Goal: Task Accomplishment & Management: Manage account settings

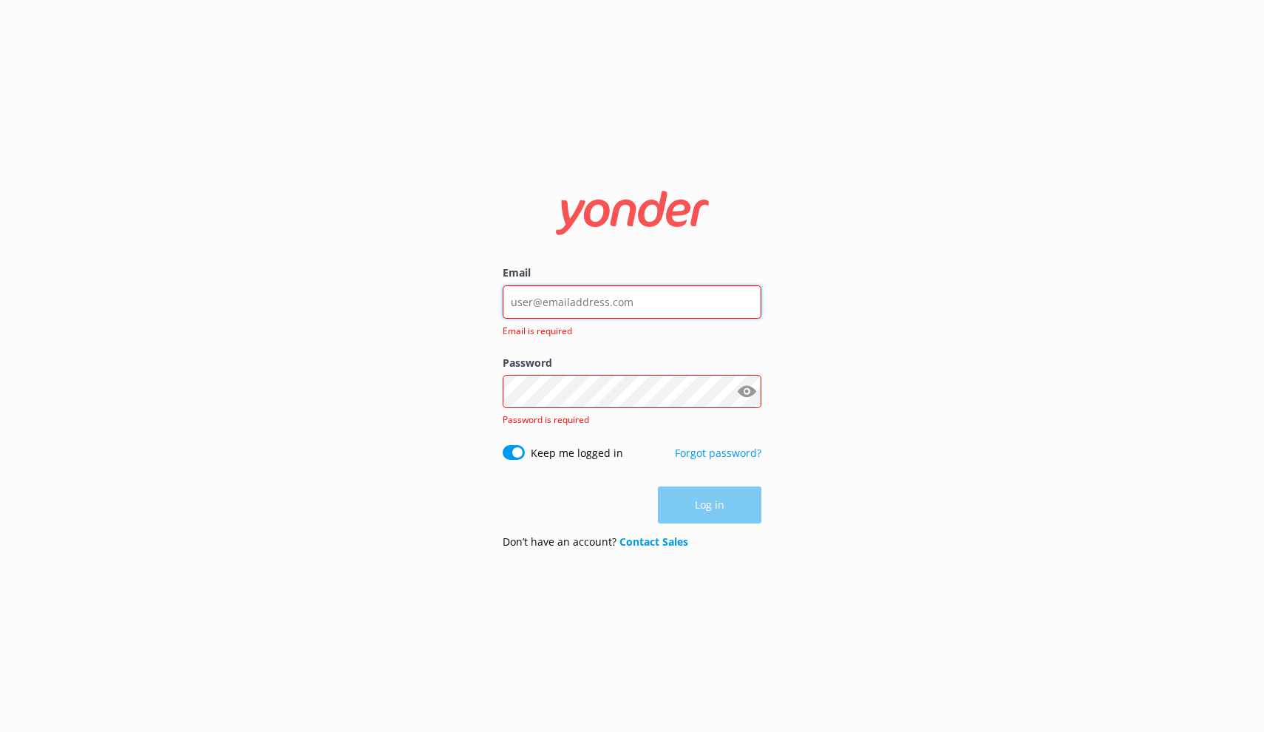
type input "[EMAIL_ADDRESS][DOMAIN_NAME]"
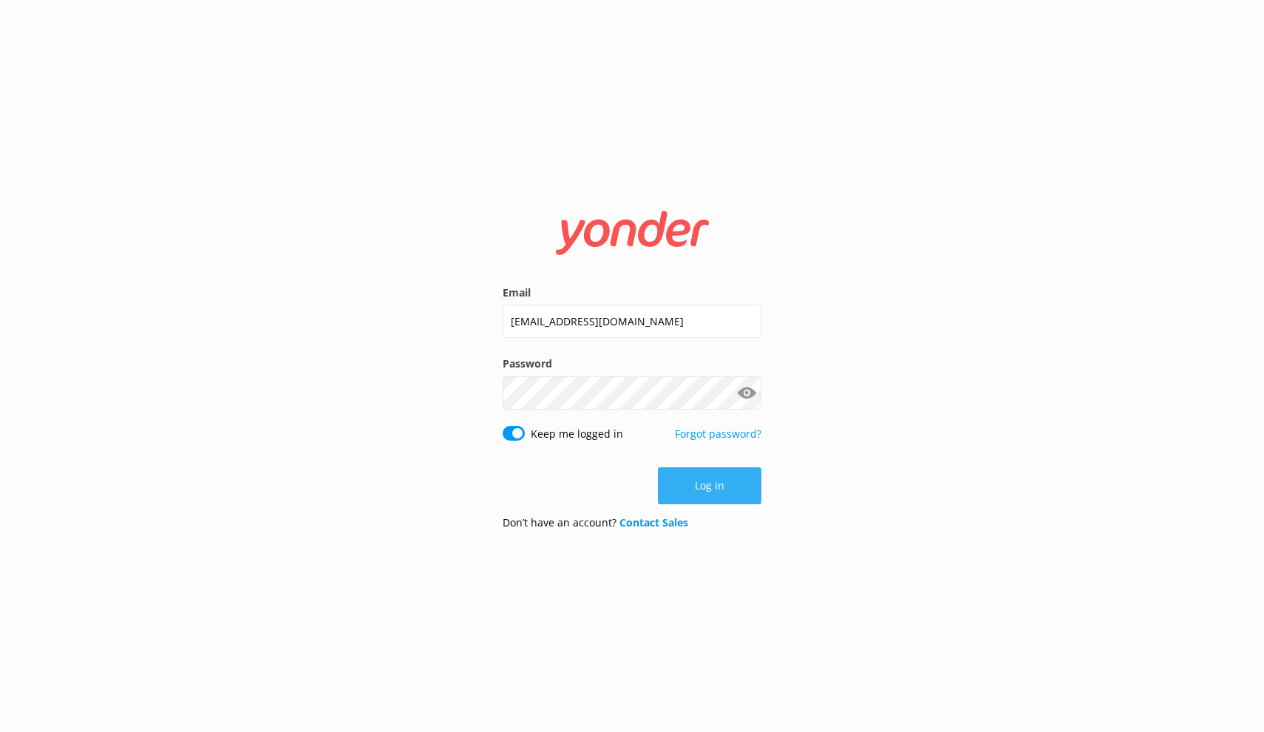
click at [693, 472] on button "Log in" at bounding box center [709, 485] width 103 height 37
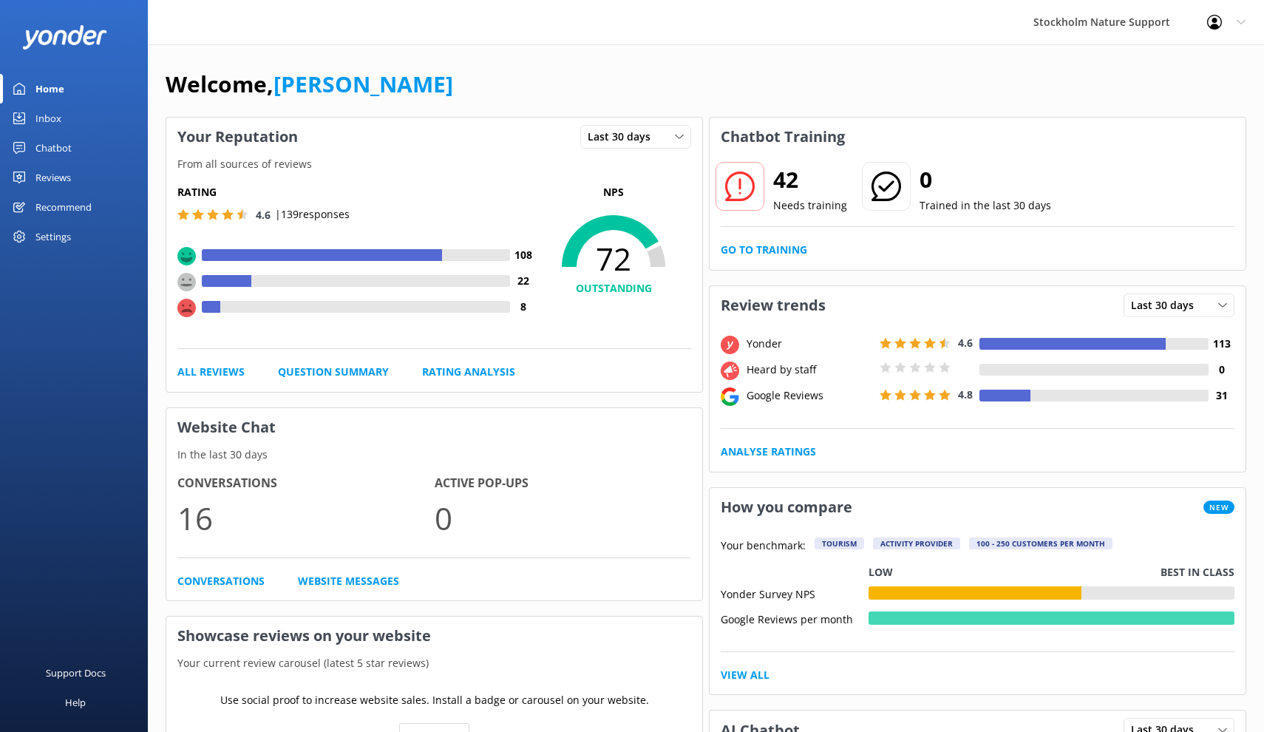
click at [58, 177] on div "Reviews" at bounding box center [52, 178] width 35 height 30
